Goal: Find contact information: Find contact information

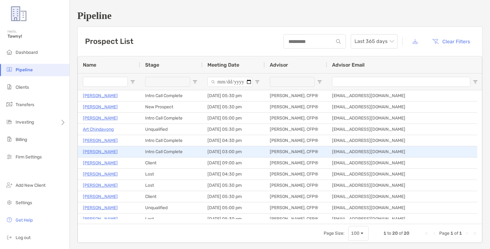
click at [105, 153] on p "[PERSON_NAME]" at bounding box center [100, 152] width 35 height 8
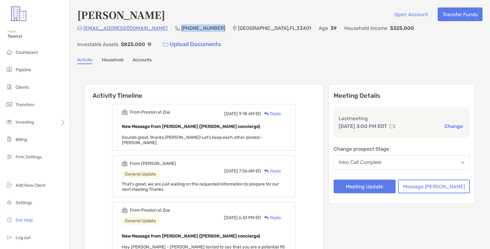
drag, startPoint x: 161, startPoint y: 27, endPoint x: 199, endPoint y: 28, distance: 38.0
click at [199, 28] on div "[EMAIL_ADDRESS][DOMAIN_NAME] (717) 579-[GEOGRAPHIC_DATA] Age [DEMOGRAPHIC_DATA]…" at bounding box center [279, 37] width 405 height 27
copy p "[PHONE_NUMBER]"
